Goal: Register for event/course

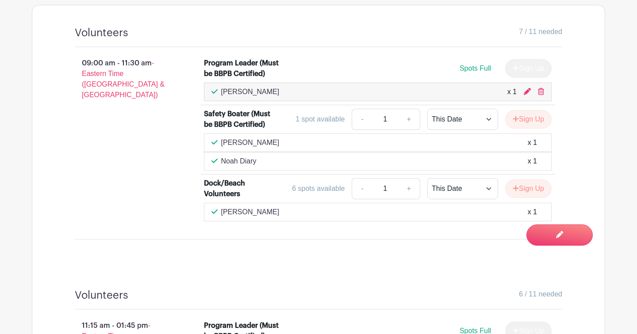
scroll to position [584, 0]
click at [195, 23] on div "Volunteers 7 / 11 needed 09:00 am - 11:30 am - Eastern Time (US & Canada) Progr…" at bounding box center [319, 136] width 530 height 263
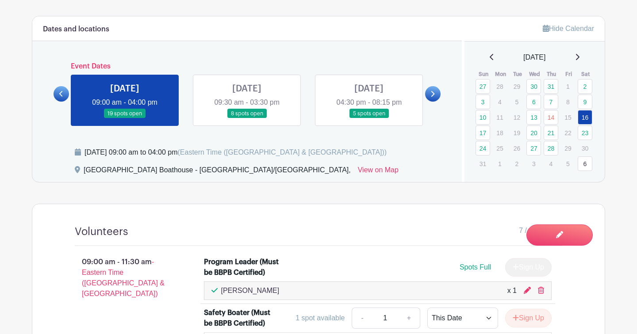
scroll to position [371, 0]
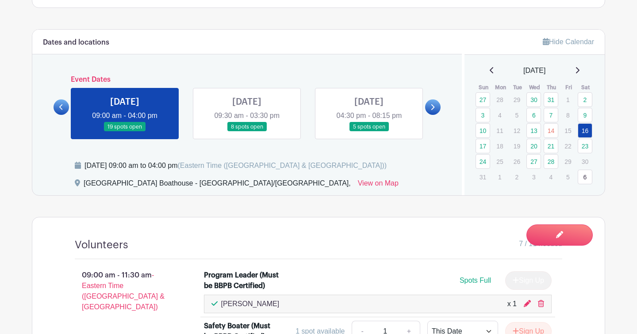
click at [431, 112] on link at bounding box center [432, 107] width 15 height 15
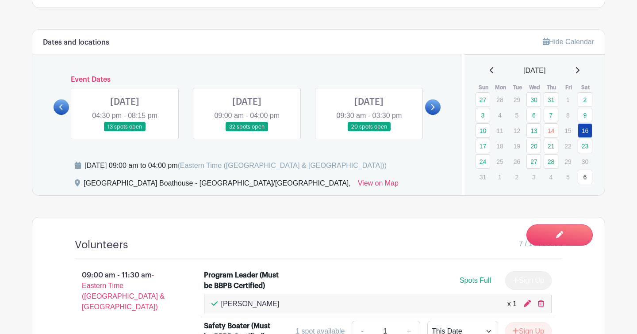
click at [431, 112] on link at bounding box center [432, 107] width 15 height 15
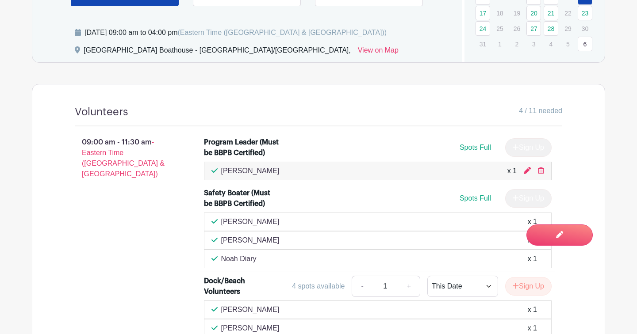
scroll to position [495, 0]
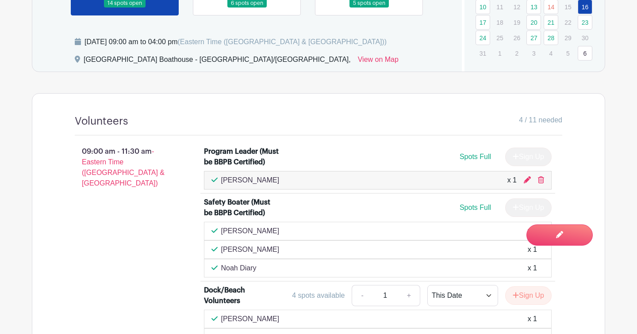
click at [247, 8] on link at bounding box center [247, 8] width 0 height 0
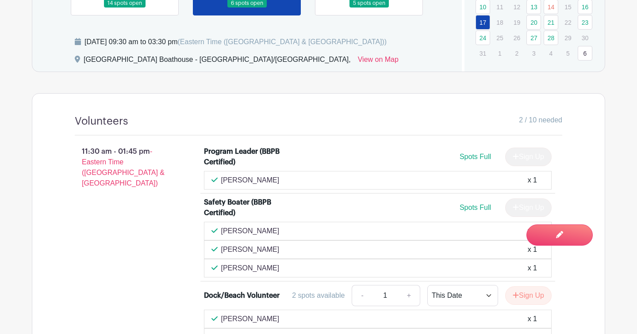
click at [87, 222] on div "11:30 am - 01:45 pm - Eastern Time ([GEOGRAPHIC_DATA] & [GEOGRAPHIC_DATA])" at bounding box center [125, 265] width 129 height 245
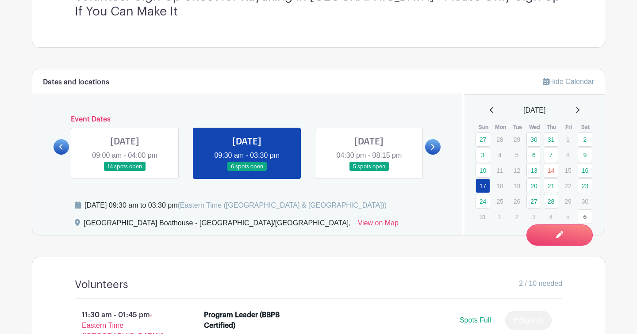
scroll to position [318, 0]
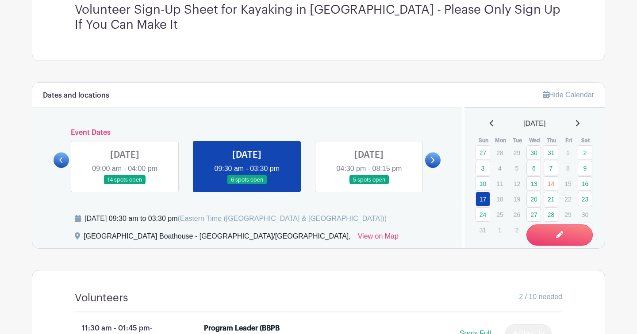
click at [369, 185] on link at bounding box center [369, 185] width 0 height 0
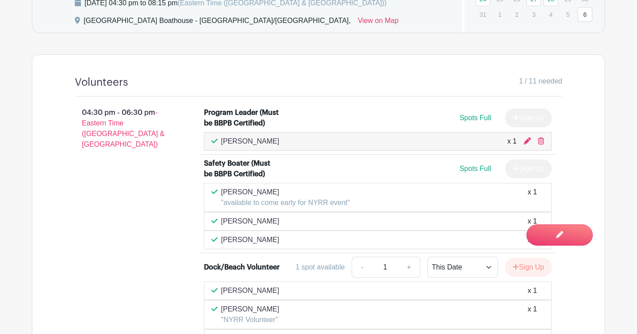
scroll to position [531, 0]
